Goal: Find contact information: Find contact information

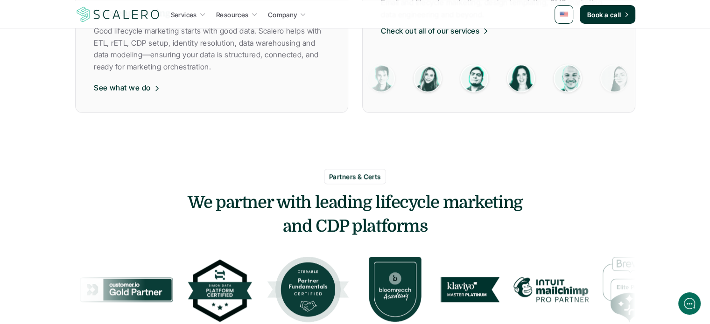
scroll to position [865, 0]
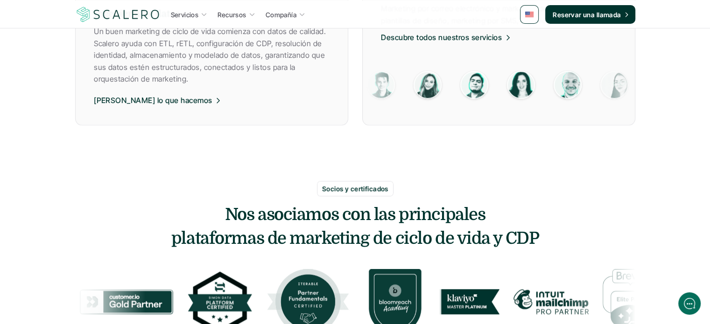
click at [689, 182] on div "Servicios Recursos Compañía Reservar una llamada El principal estudio de market…" at bounding box center [355, 166] width 710 height 2063
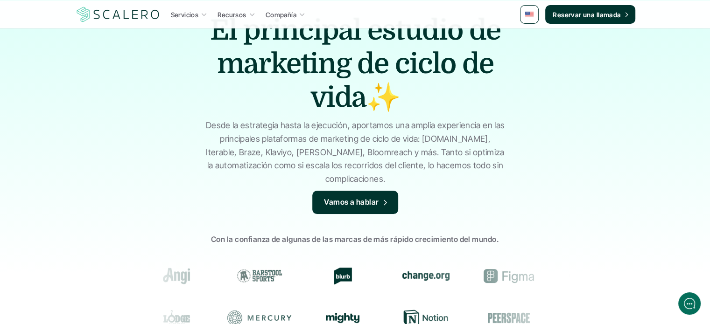
scroll to position [0, 0]
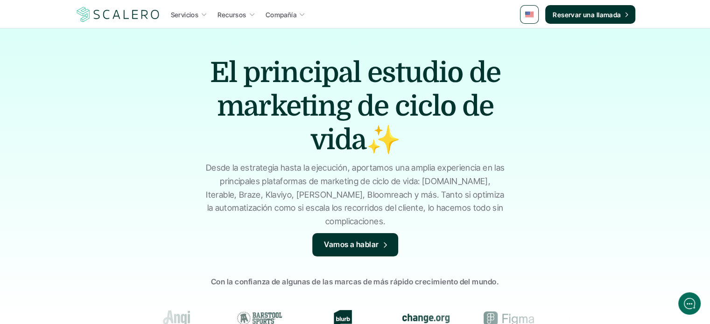
click at [371, 242] on font "Vamos a hablar" at bounding box center [351, 244] width 55 height 9
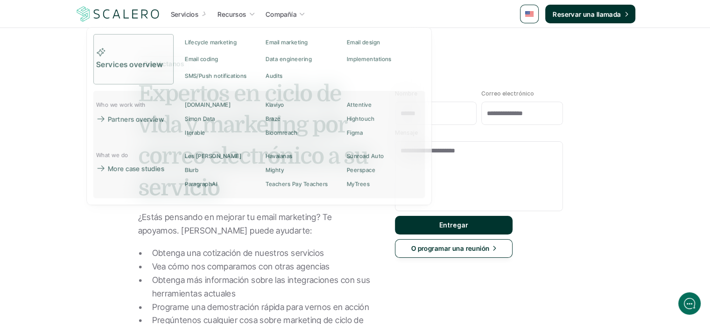
click at [201, 16] on icon at bounding box center [204, 14] width 8 height 8
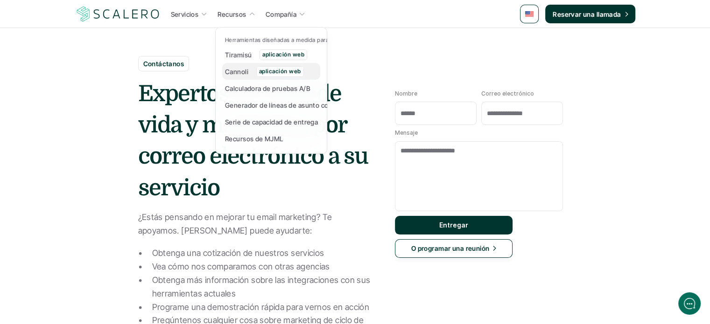
click at [279, 69] on font "aplicación web" at bounding box center [279, 71] width 42 height 7
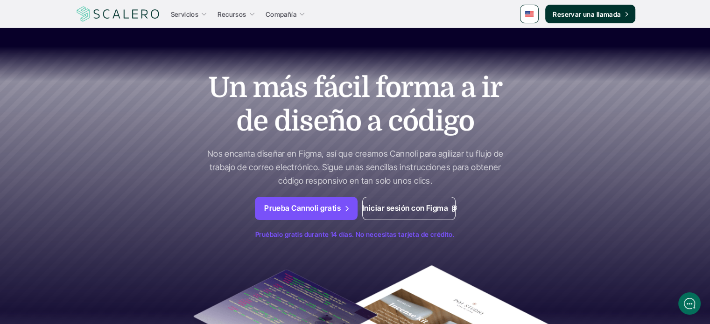
click at [318, 208] on font "Prueba Cannoli gratis" at bounding box center [302, 207] width 77 height 9
